Goal: Task Accomplishment & Management: Manage account settings

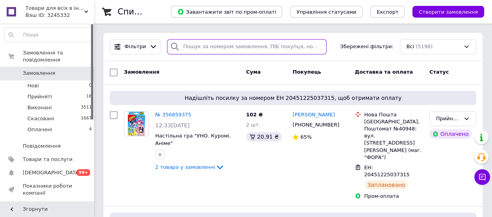
click at [190, 49] on input "search" at bounding box center [246, 46] width 159 height 15
paste input "20451222071302"
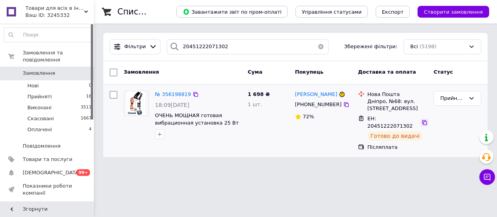
click at [422, 125] on icon at bounding box center [425, 122] width 6 height 6
click at [343, 105] on icon at bounding box center [346, 104] width 6 height 6
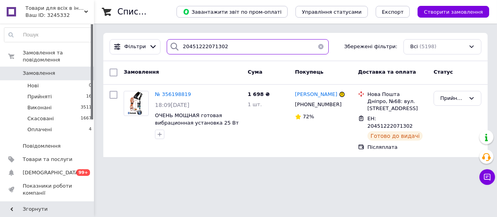
drag, startPoint x: 234, startPoint y: 46, endPoint x: 158, endPoint y: 47, distance: 76.0
click at [158, 47] on div "Фільтри 20451222071302 Збережені фільтри: Всі (5198)" at bounding box center [296, 46] width 378 height 15
paste input "090605"
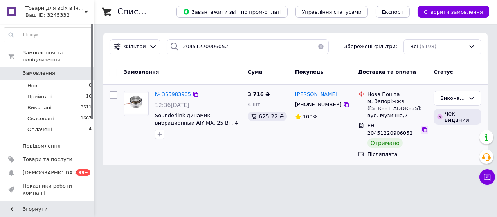
click at [422, 132] on icon at bounding box center [425, 130] width 6 height 6
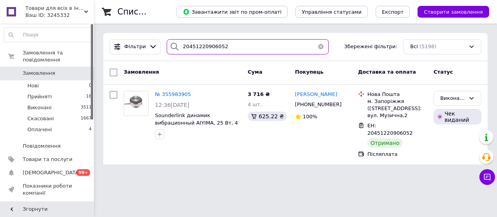
drag, startPoint x: 228, startPoint y: 44, endPoint x: 161, endPoint y: 45, distance: 67.4
click at [164, 45] on div "20451220906052" at bounding box center [248, 46] width 168 height 15
paste input "593534"
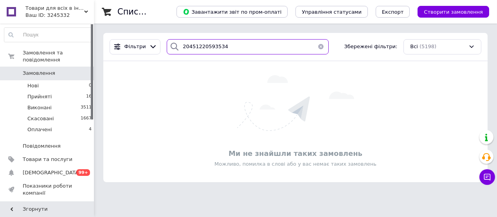
drag, startPoint x: 226, startPoint y: 47, endPoint x: 157, endPoint y: 46, distance: 68.2
click at [157, 46] on div "Фільтри 20451220593534 Збережені фільтри: Всі (5198)" at bounding box center [296, 46] width 378 height 15
paste input "1322170"
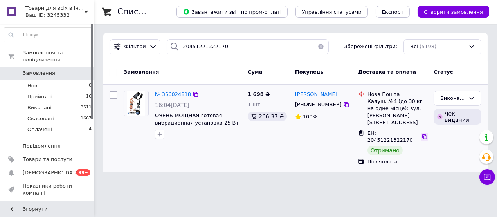
click at [422, 134] on icon at bounding box center [425, 137] width 6 height 6
click at [343, 104] on icon at bounding box center [346, 104] width 6 height 6
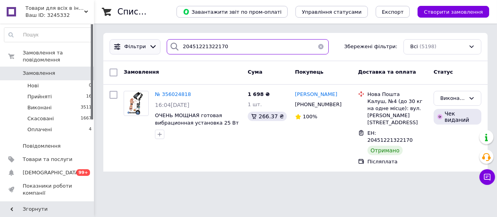
drag, startPoint x: 228, startPoint y: 47, endPoint x: 155, endPoint y: 43, distance: 72.5
click at [155, 43] on div "Фільтри 20451221322170 Збережені фільтри: Всі (5198)" at bounding box center [296, 46] width 378 height 15
paste input "2069157"
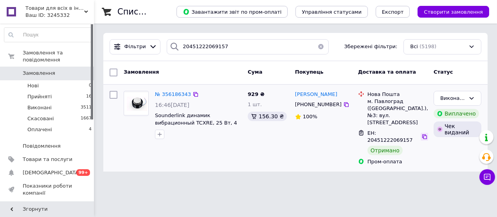
click at [422, 134] on icon at bounding box center [425, 137] width 6 height 6
click at [343, 104] on icon at bounding box center [346, 104] width 6 height 6
click at [422, 134] on icon at bounding box center [425, 137] width 6 height 6
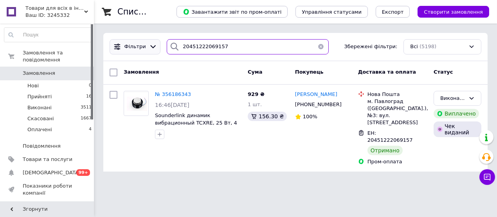
drag, startPoint x: 229, startPoint y: 49, endPoint x: 152, endPoint y: 52, distance: 76.8
click at [152, 52] on div "Фільтри 20451222069157 Збережені фільтри: Всі (5198)" at bounding box center [296, 46] width 378 height 15
paste input "181773"
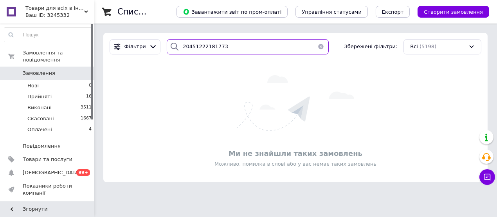
type input "20451222181773"
